Goal: Information Seeking & Learning: Learn about a topic

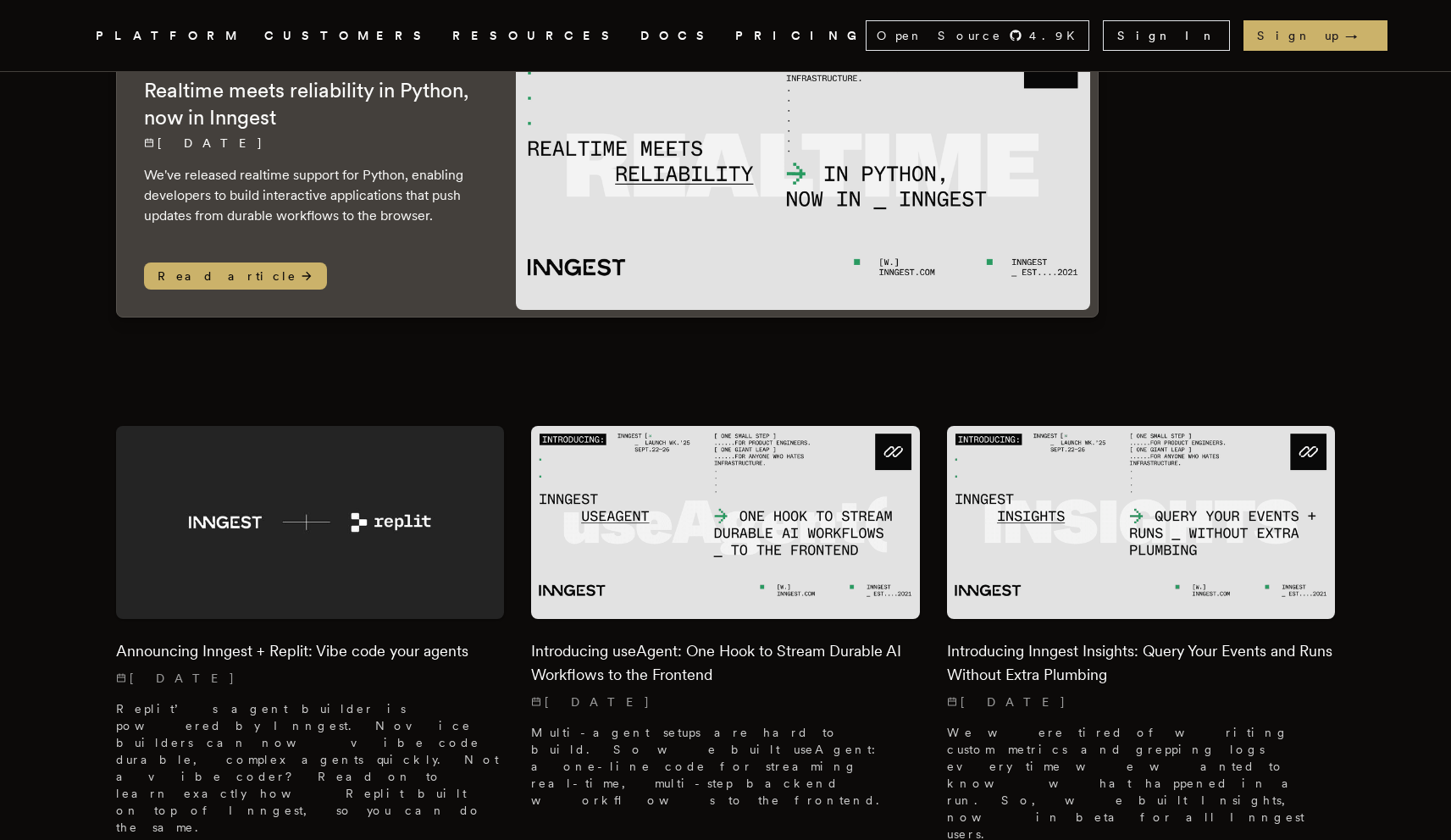
scroll to position [218, 0]
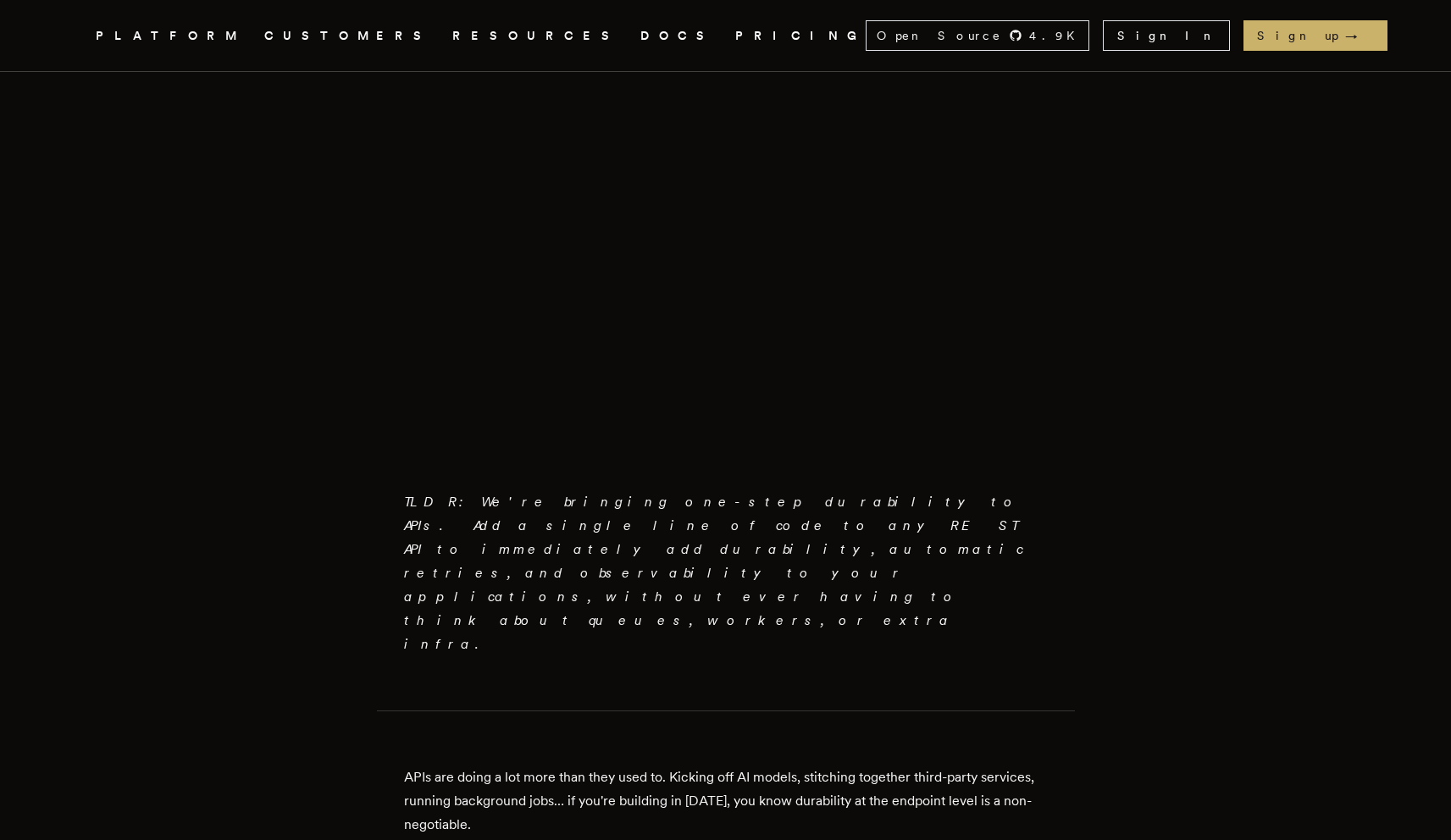
scroll to position [610, 0]
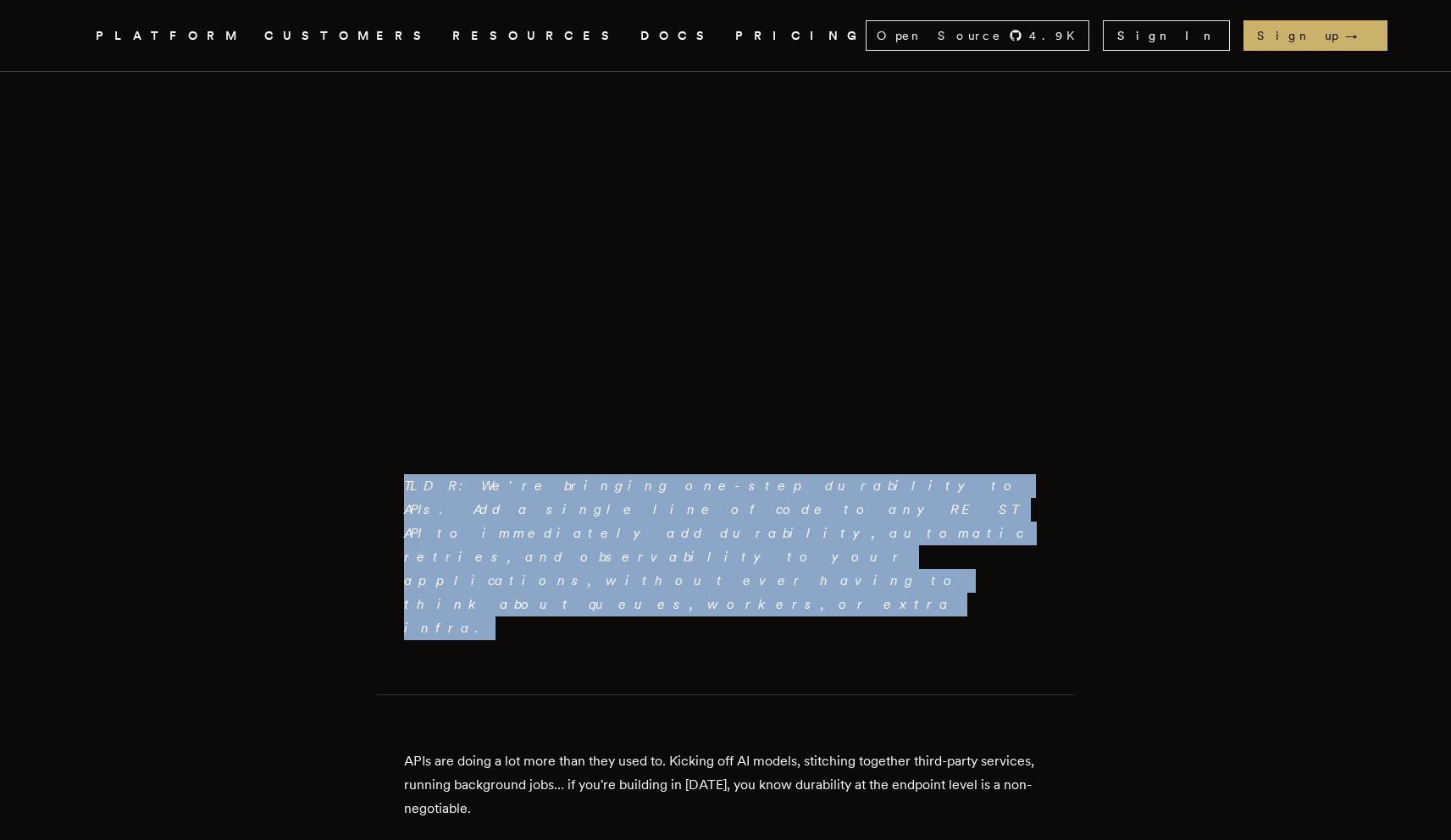
drag, startPoint x: 606, startPoint y: 530, endPoint x: 390, endPoint y: 489, distance: 219.9
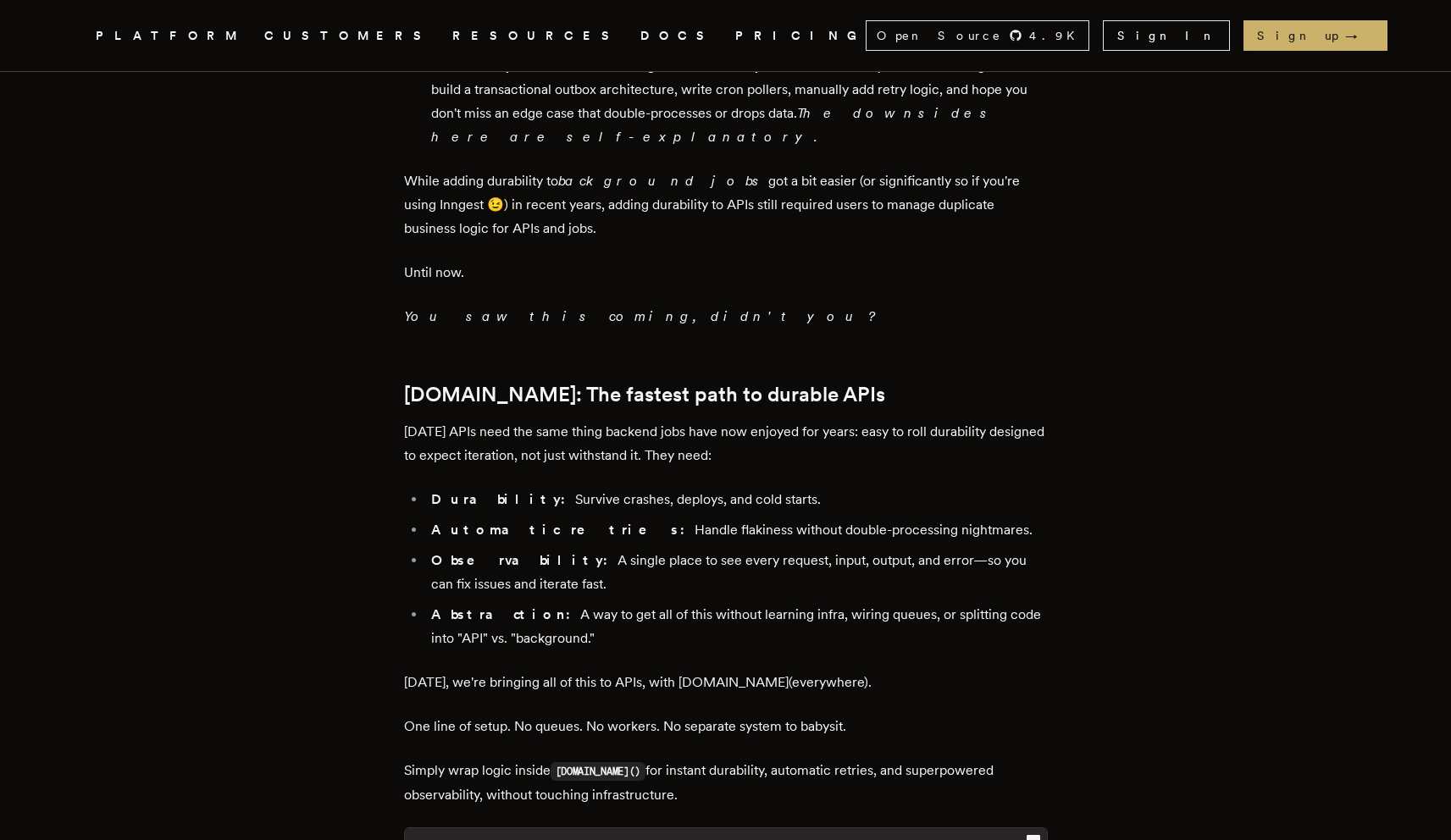
scroll to position [1835, 0]
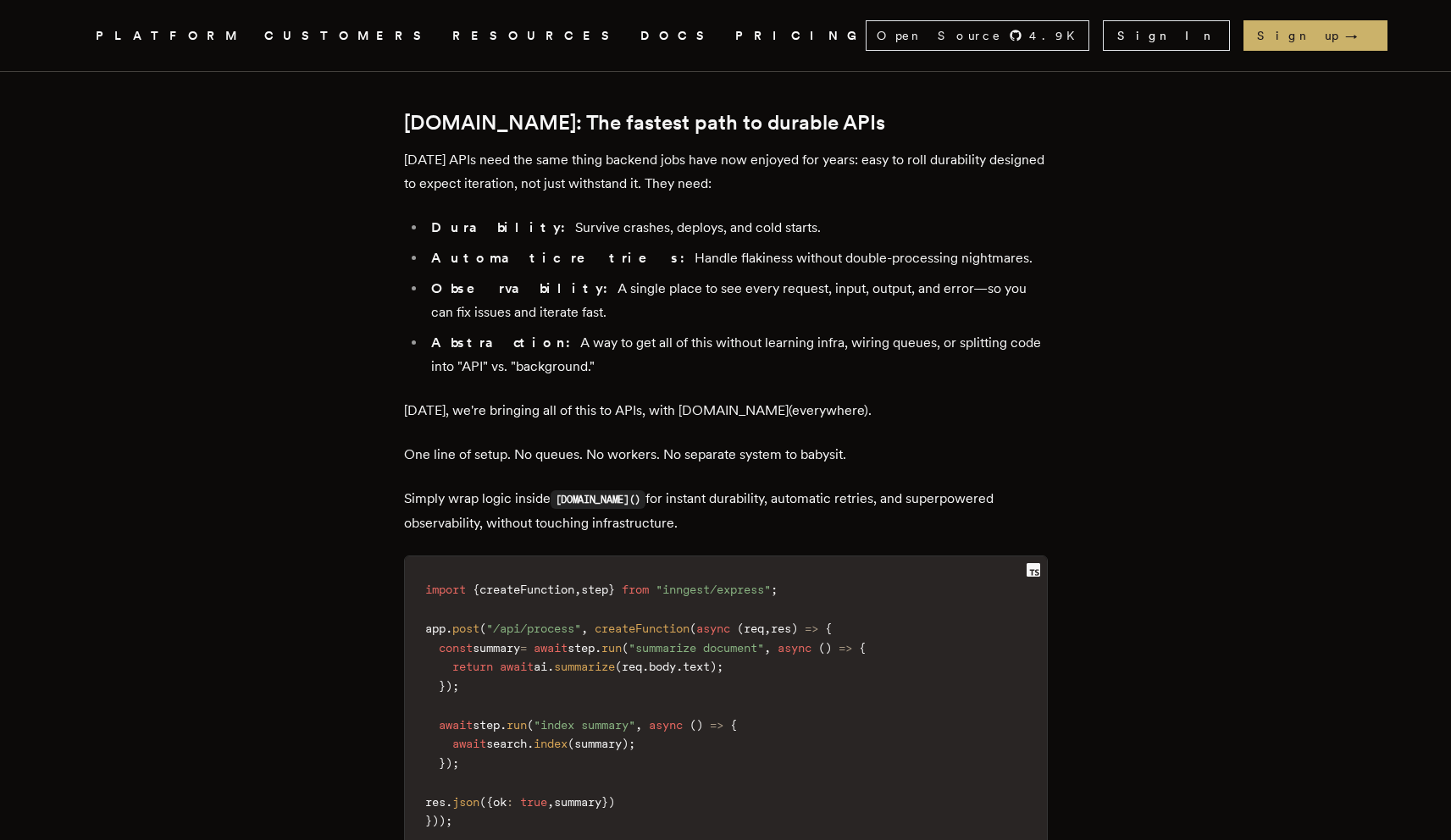
drag, startPoint x: 760, startPoint y: 400, endPoint x: 289, endPoint y: 369, distance: 472.0
click at [289, 369] on article "Introducing Step.Run Everywhere: Build Unbreakable APIs Tony Holdstock-Brown · …" at bounding box center [726, 188] width 1219 height 3832
click at [281, 367] on article "Introducing Step.Run Everywhere: Build Unbreakable APIs Tony Holdstock-Brown · …" at bounding box center [726, 188] width 1219 height 3832
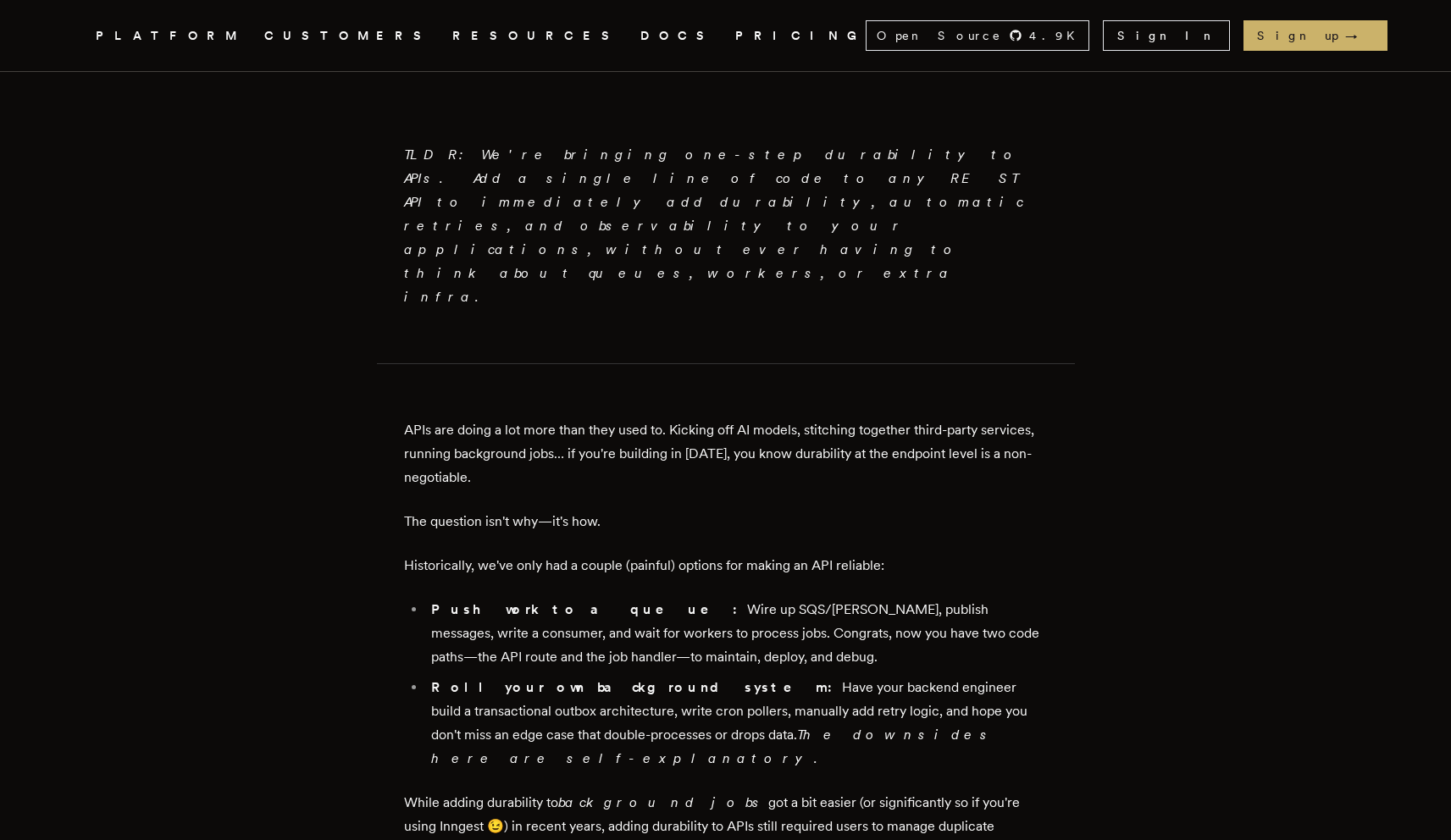
scroll to position [1056, 0]
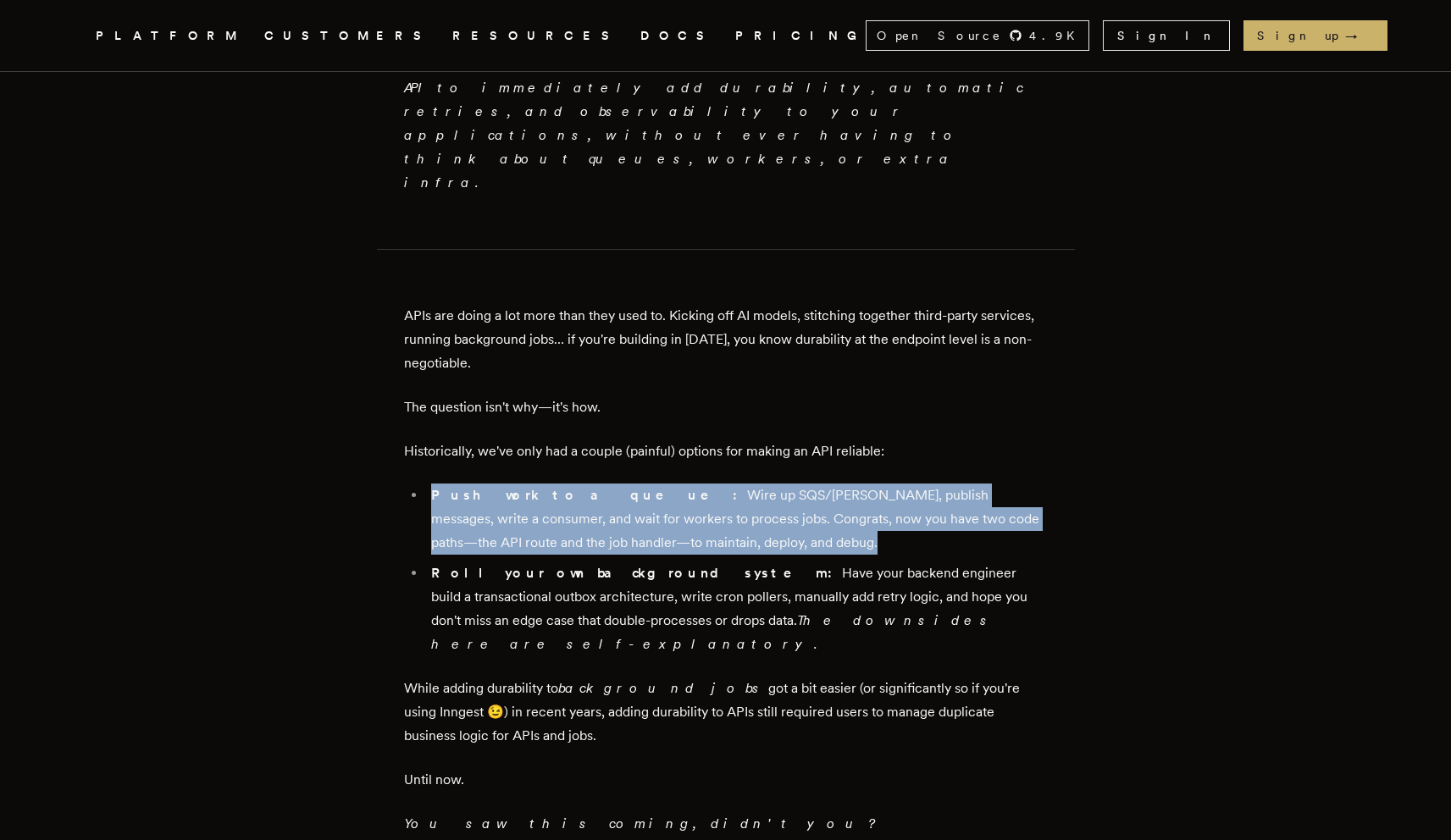
drag, startPoint x: 289, startPoint y: 393, endPoint x: 935, endPoint y: 458, distance: 649.3
click at [935, 483] on ul "Push work to a queue: Wire up SQS/Kafka, publish messages, write a consumer, an…" at bounding box center [725, 569] width 644 height 173
drag, startPoint x: 947, startPoint y: 455, endPoint x: 349, endPoint y: 388, distance: 601.7
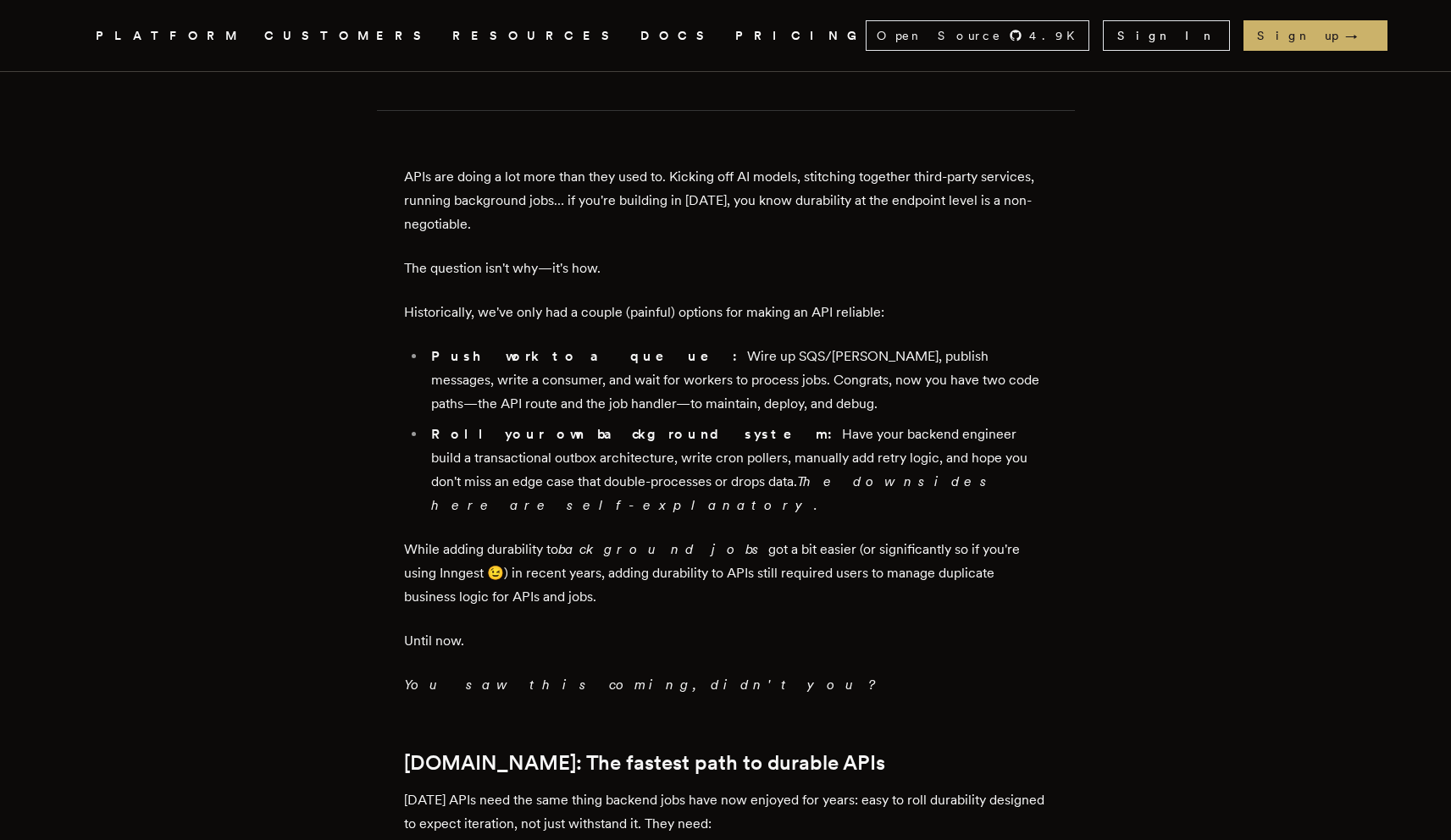
scroll to position [1367, 0]
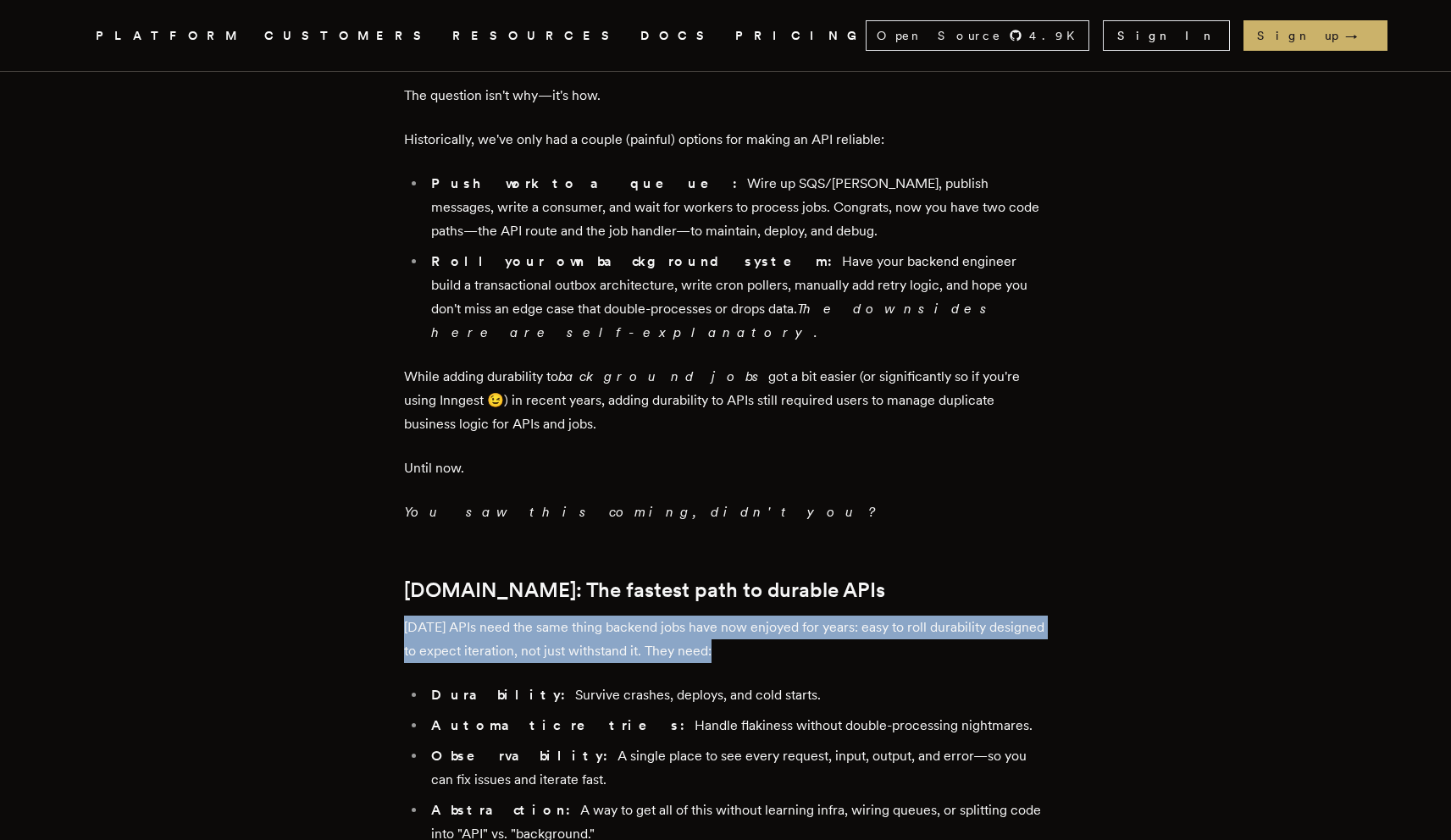
drag, startPoint x: 549, startPoint y: 533, endPoint x: 893, endPoint y: 566, distance: 345.6
click at [875, 563] on article "Introducing Step.Run Everywhere: Build Unbreakable APIs Tony Holdstock-Brown · …" at bounding box center [726, 655] width 1219 height 3832
click at [894, 684] on li "Durability: Survive crashes, deploys, and cold starts." at bounding box center [736, 695] width 622 height 24
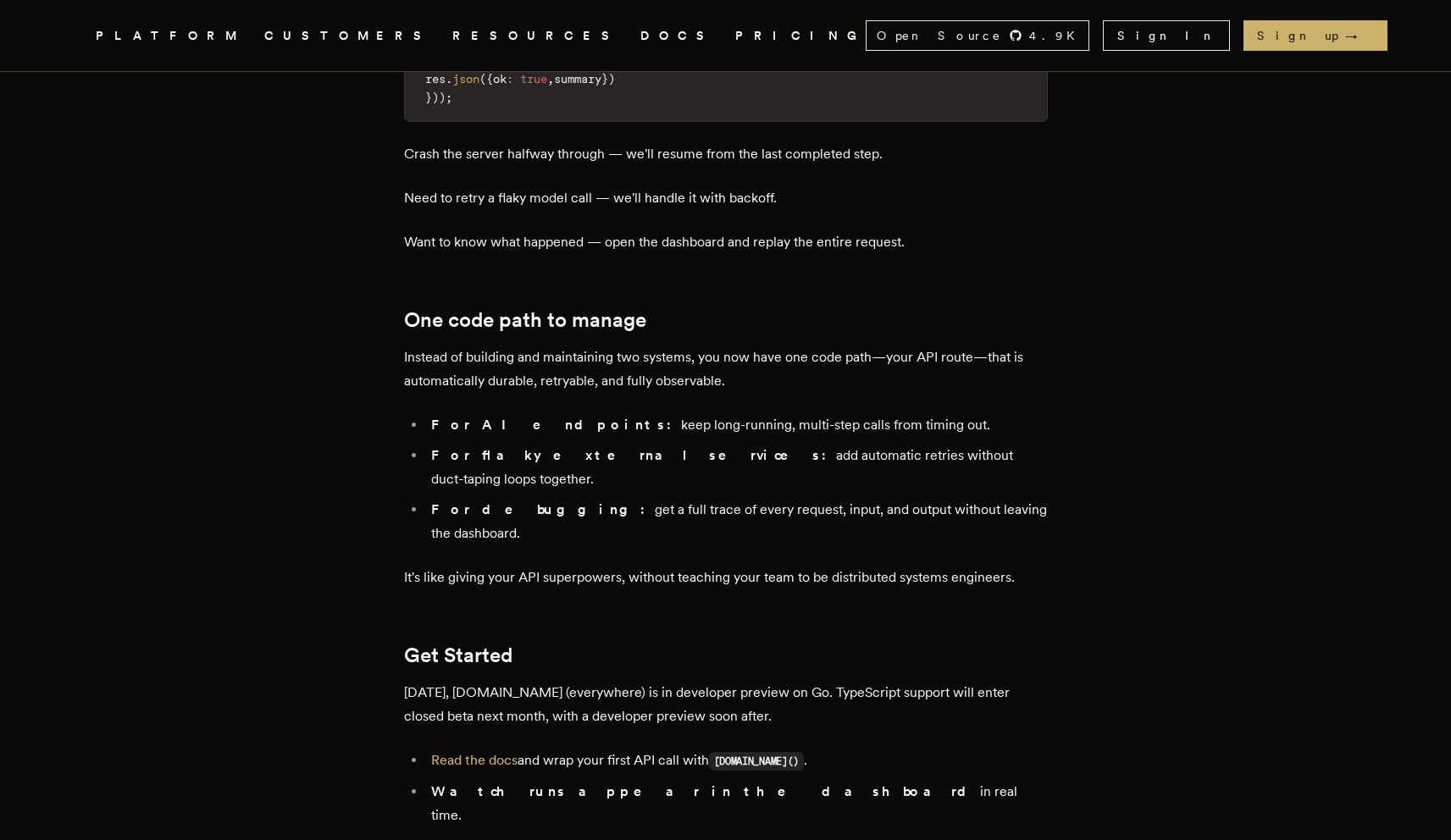
scroll to position [2739, 0]
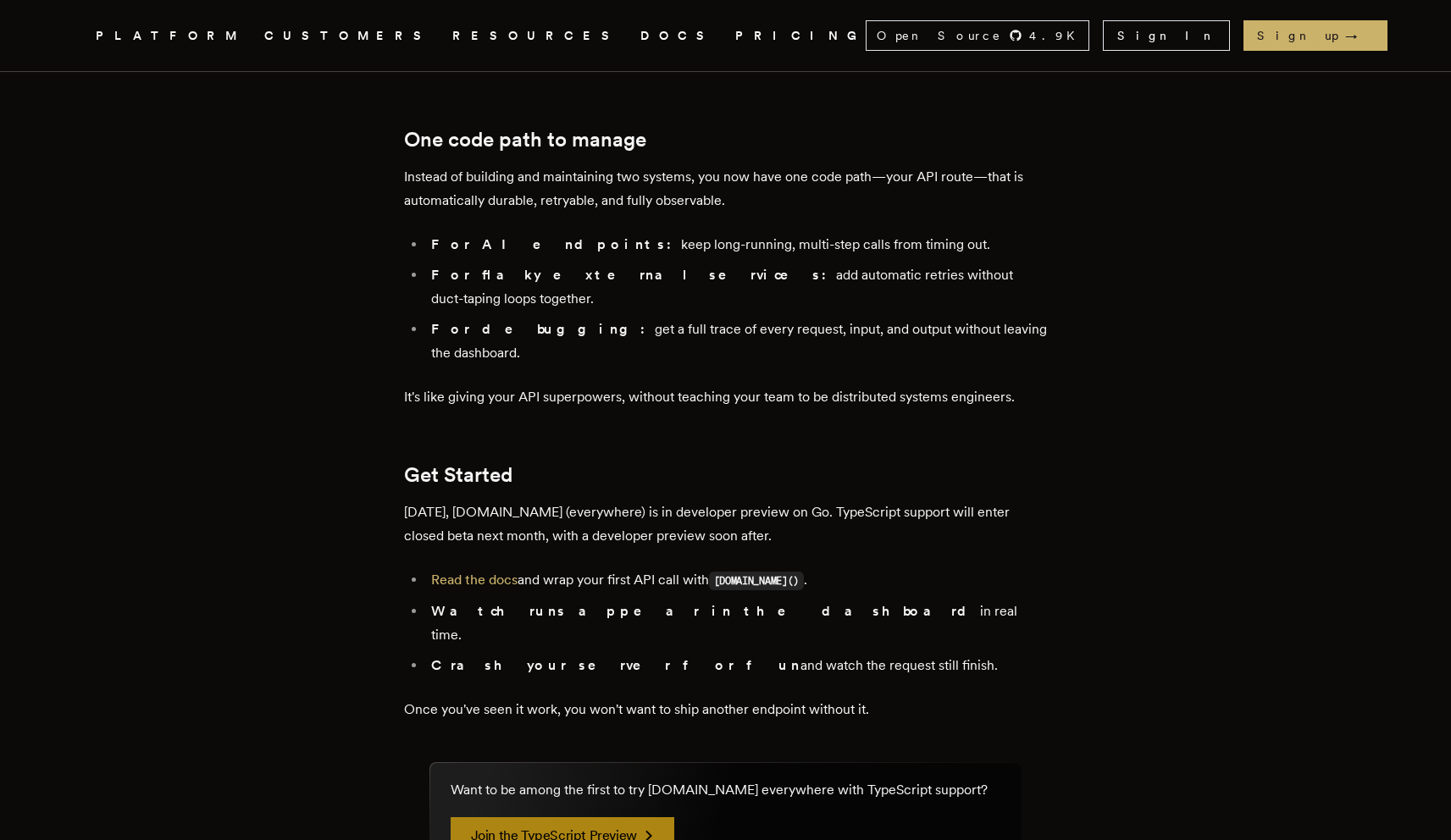
click at [535, 817] on link "Join the TypeScript Preview" at bounding box center [562, 835] width 223 height 38
